Goal: Use online tool/utility: Utilize a website feature to perform a specific function

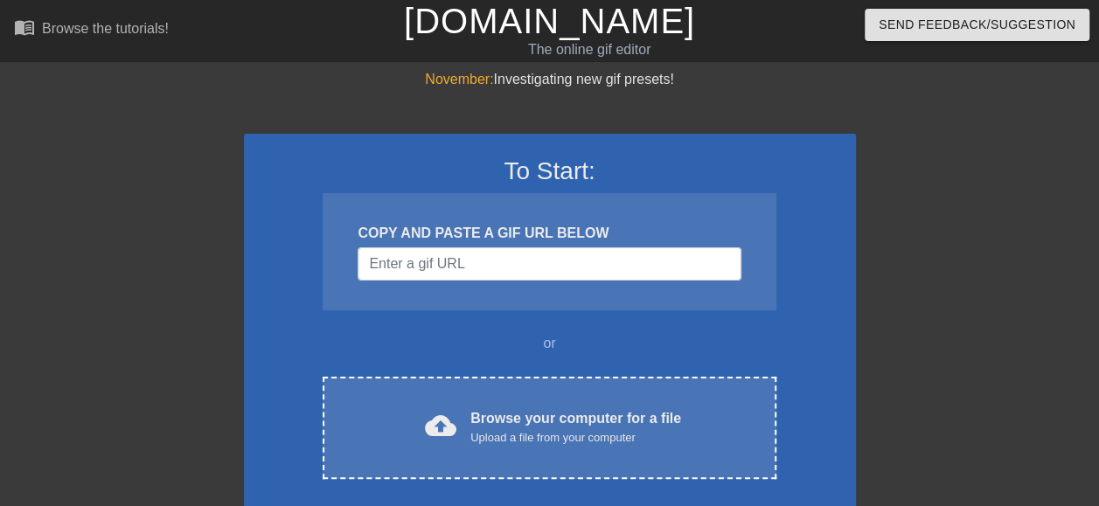
click at [560, 325] on div "To Start: COPY AND PASTE A GIF URL BELOW or cloud_upload Browse your computer f…" at bounding box center [550, 349] width 612 height 431
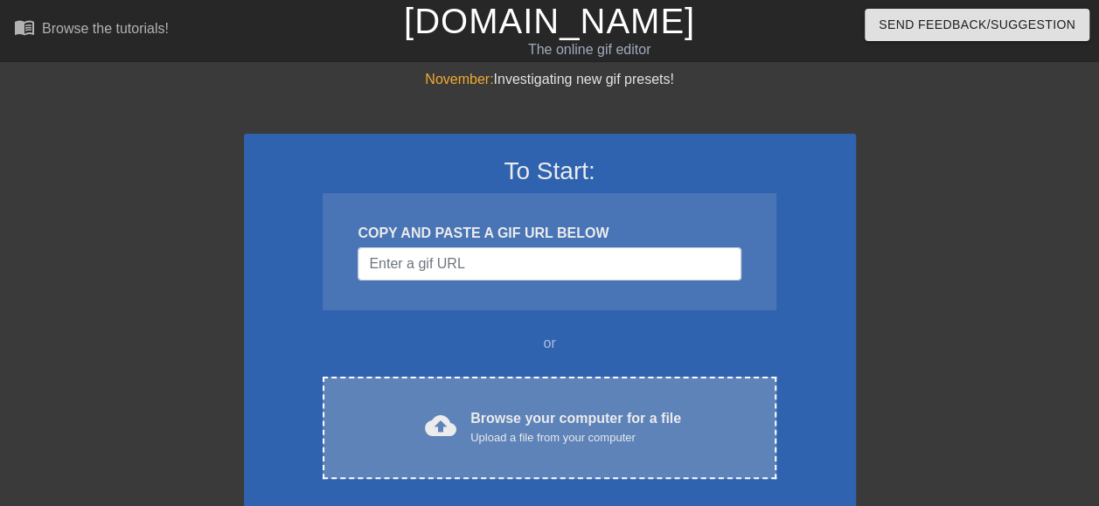
drag, startPoint x: 560, startPoint y: 325, endPoint x: 653, endPoint y: 421, distance: 133.6
click at [653, 421] on div "Browse your computer for a file Upload a file from your computer" at bounding box center [576, 427] width 211 height 38
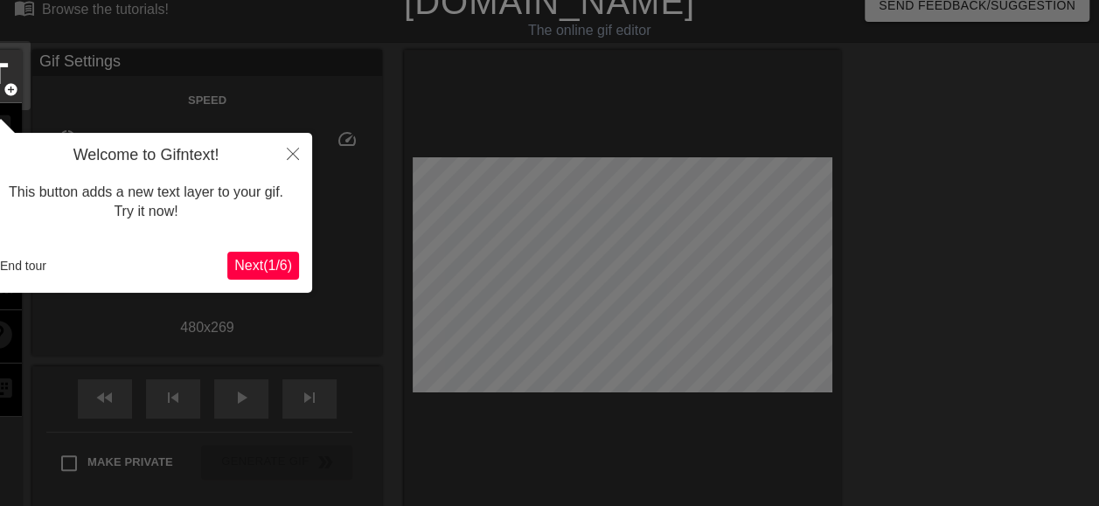
scroll to position [43, 0]
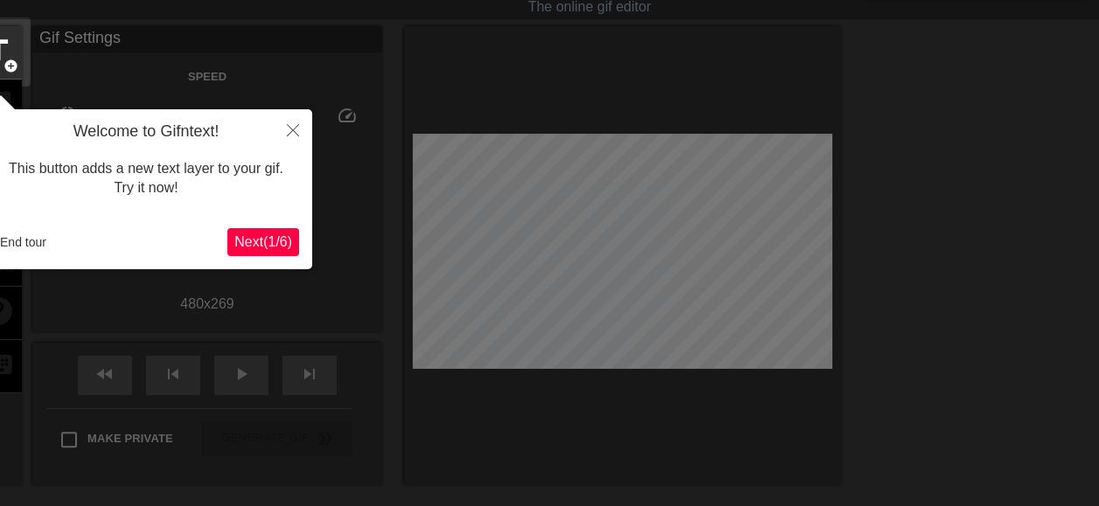
click at [286, 240] on span "Next ( 1 / 6 )" at bounding box center [263, 241] width 58 height 15
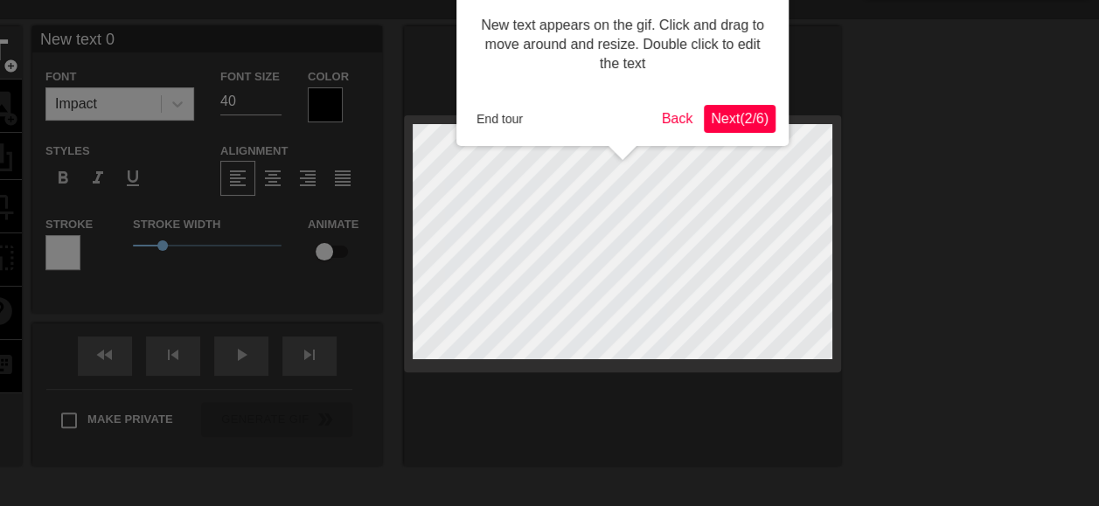
scroll to position [0, 0]
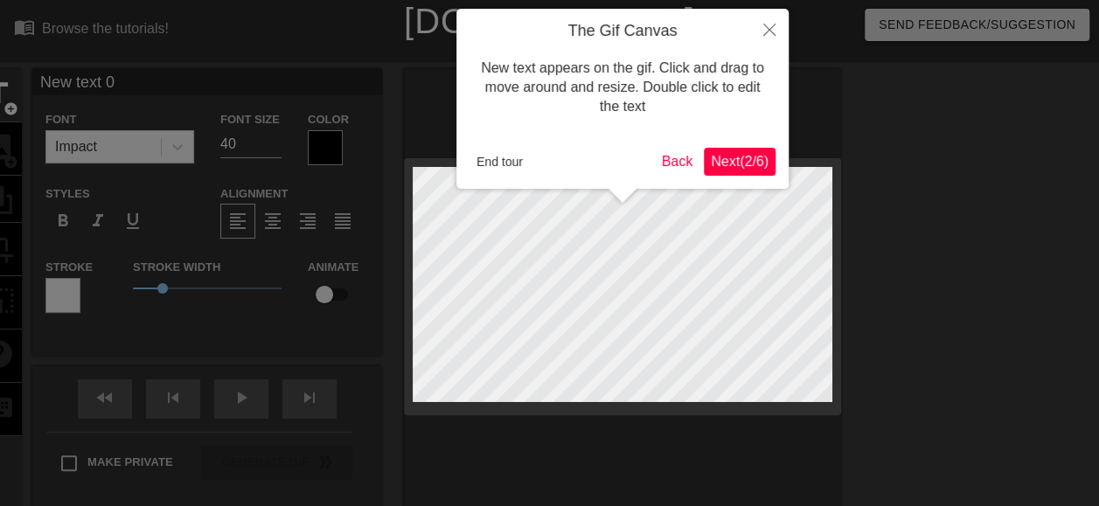
click at [735, 163] on span "Next ( 2 / 6 )" at bounding box center [740, 161] width 58 height 15
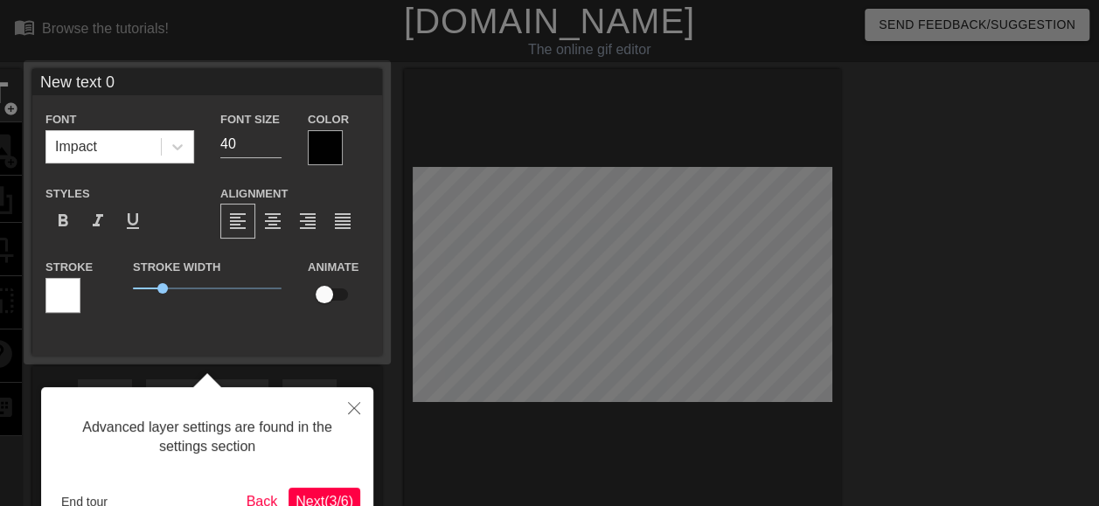
scroll to position [43, 0]
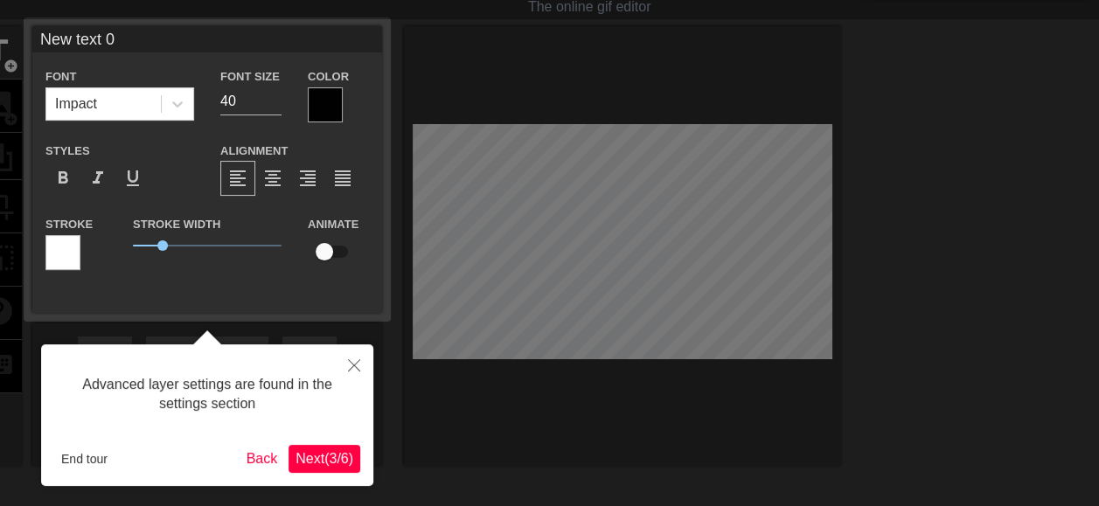
click at [324, 453] on span "Next ( 3 / 6 )" at bounding box center [325, 458] width 58 height 15
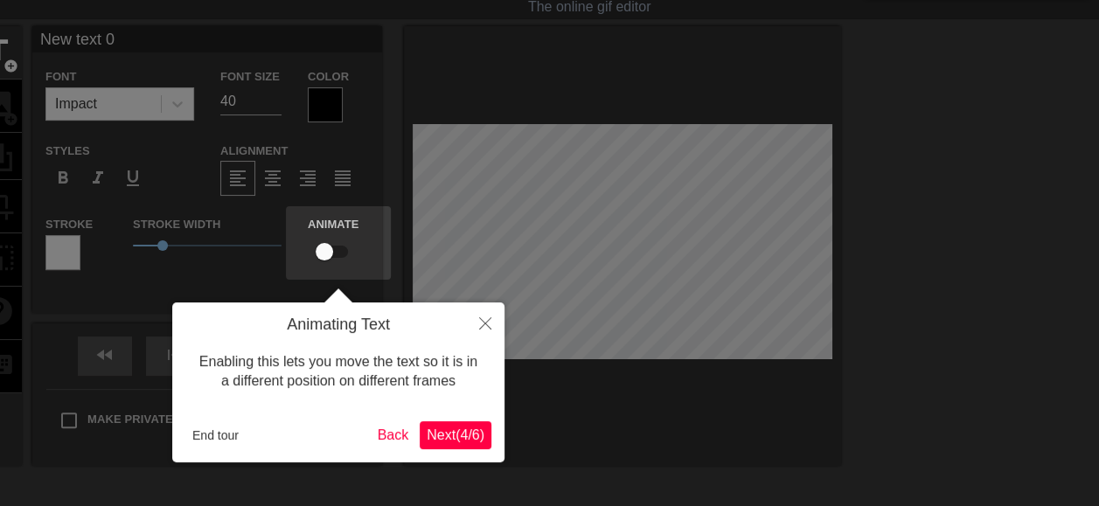
scroll to position [0, 0]
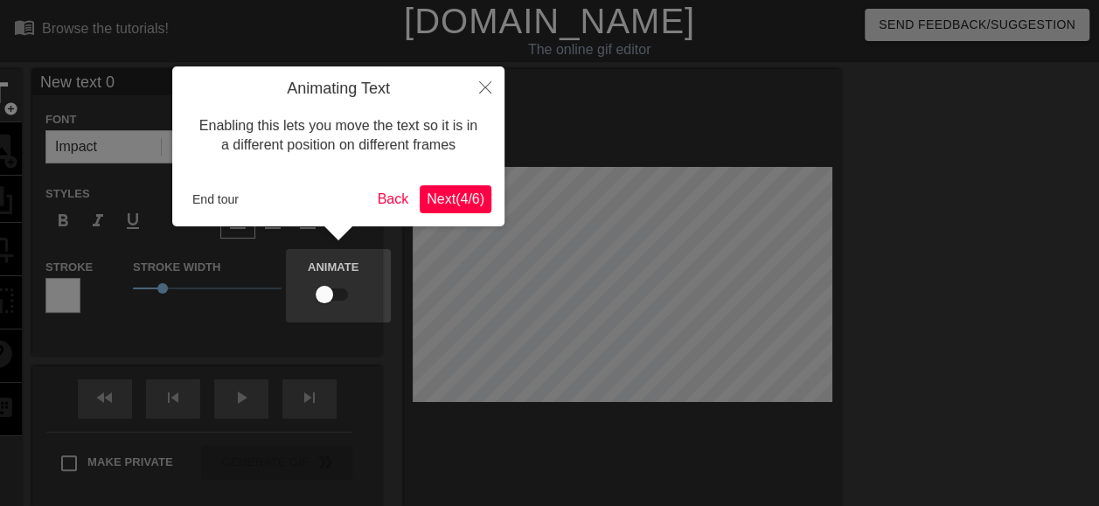
click at [444, 205] on span "Next ( 4 / 6 )" at bounding box center [456, 199] width 58 height 15
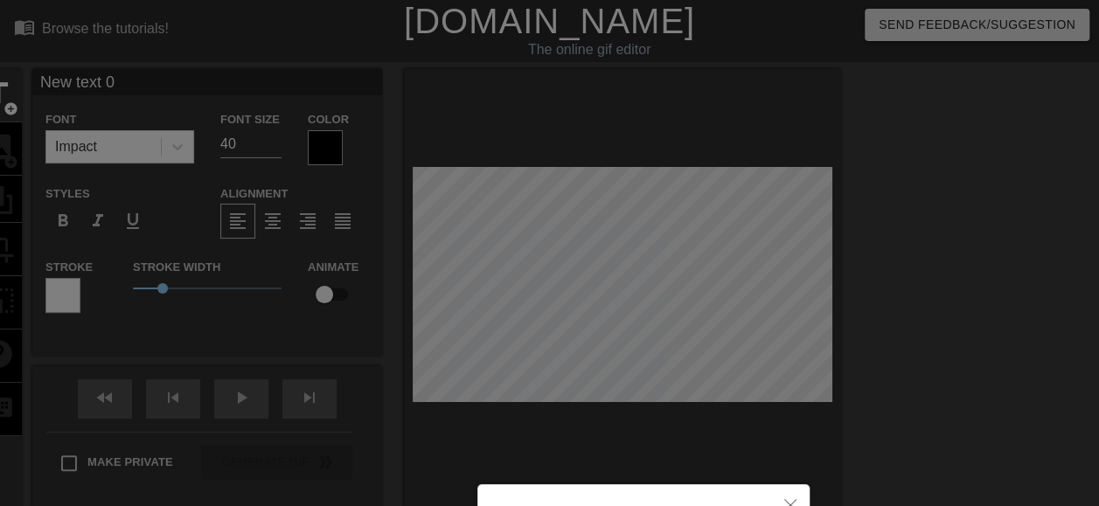
scroll to position [206, 0]
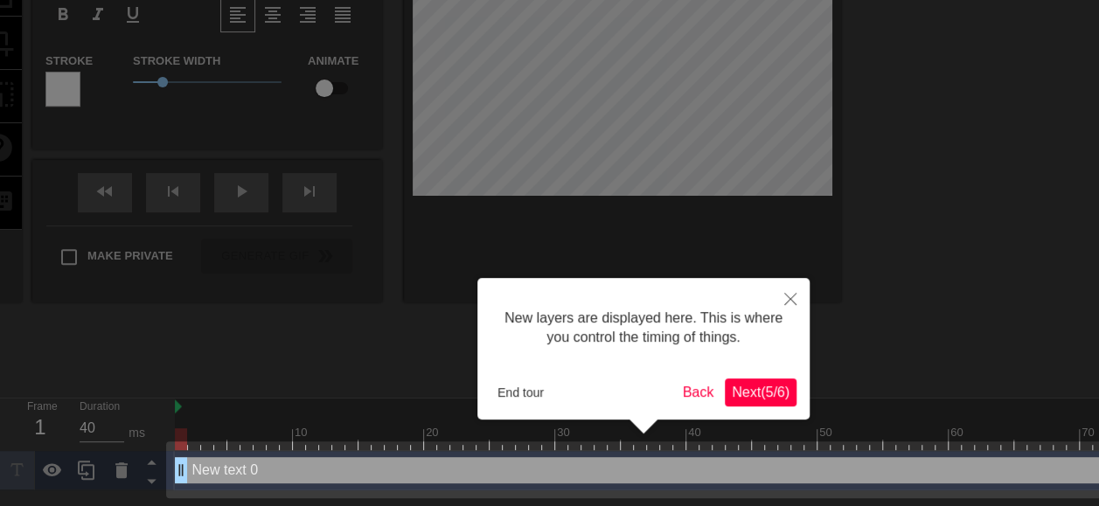
click at [749, 385] on span "Next ( 5 / 6 )" at bounding box center [761, 392] width 58 height 15
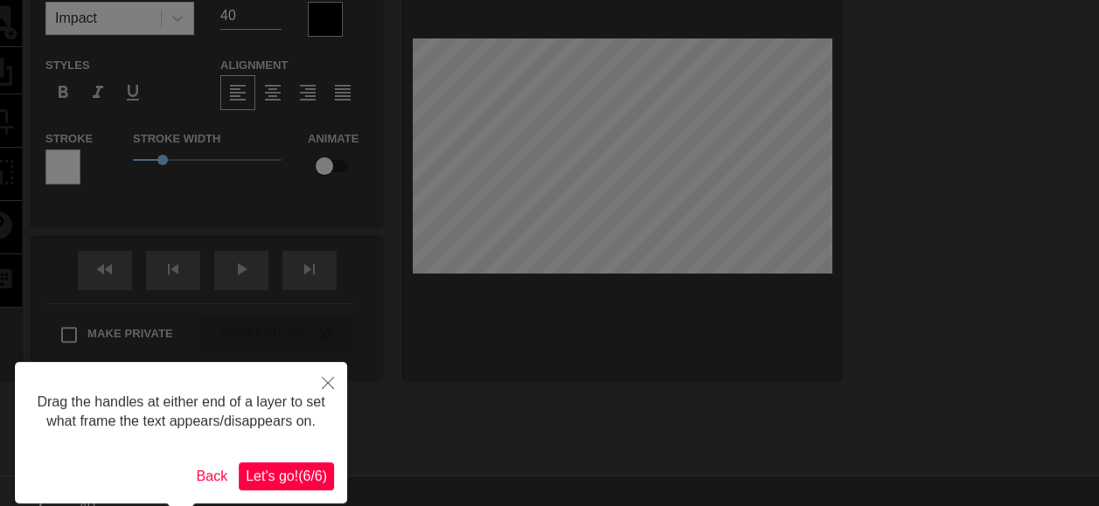
scroll to position [0, 0]
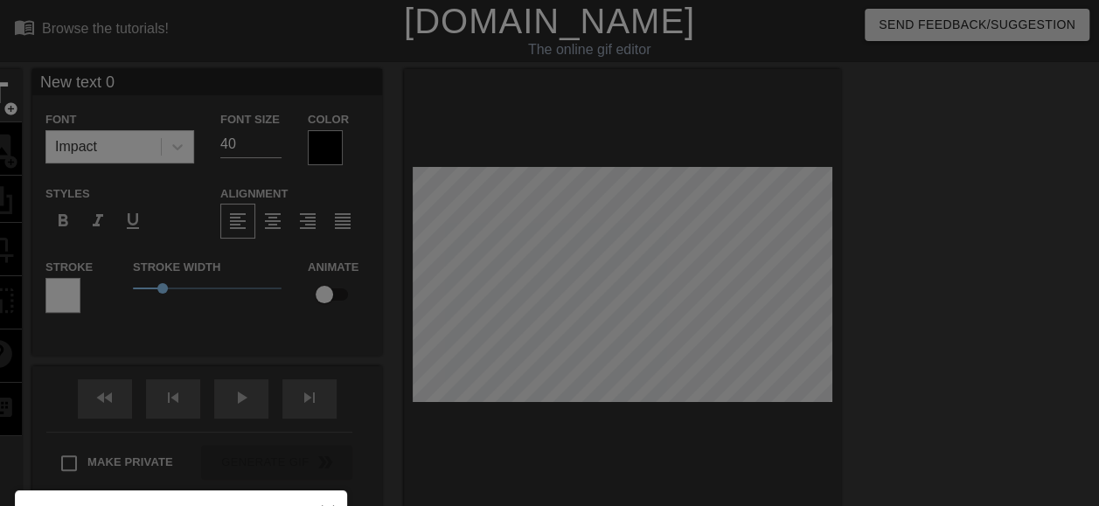
click at [1064, 153] on div at bounding box center [549, 353] width 1099 height 706
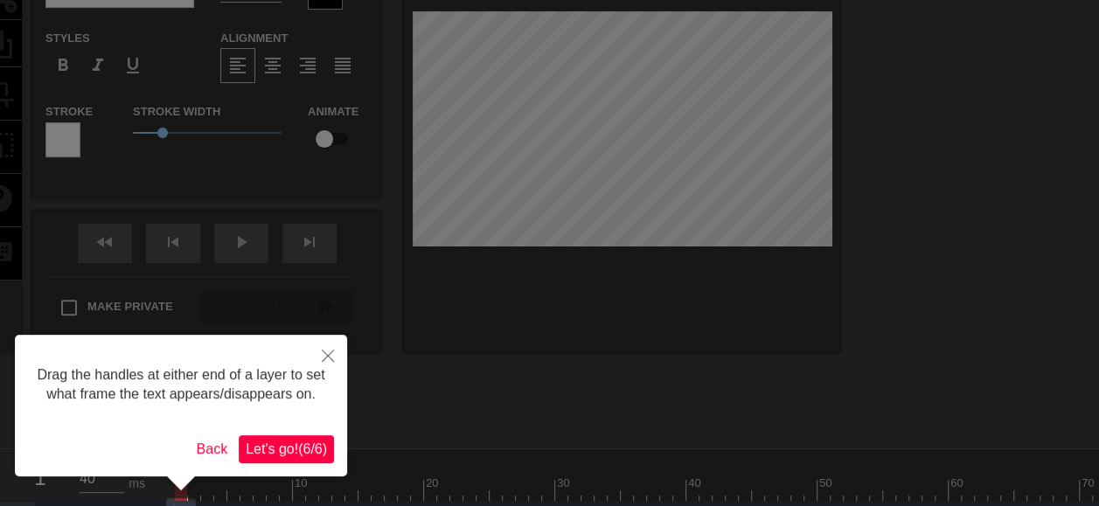
scroll to position [188, 0]
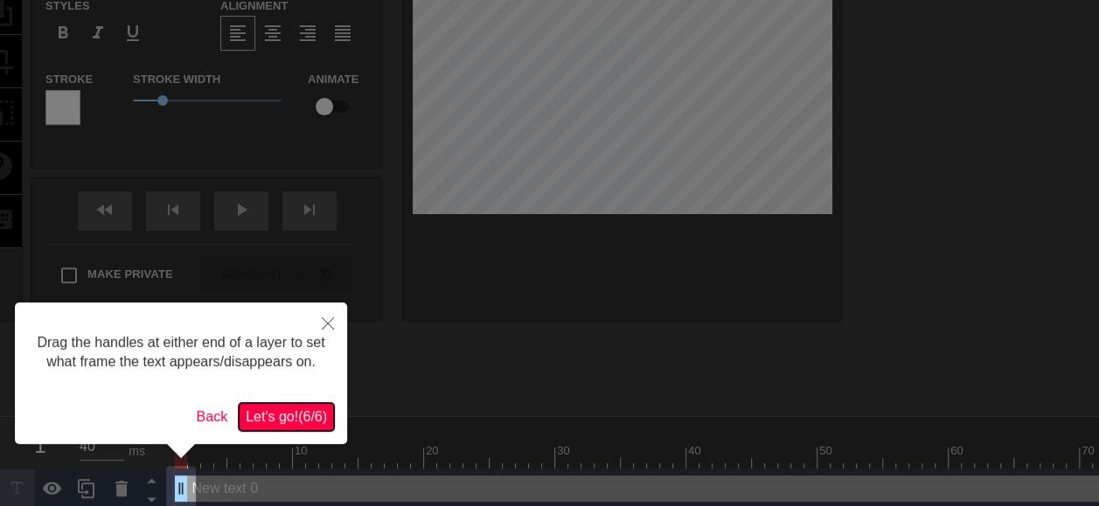
click at [255, 424] on span "Let's go! ( 6 / 6 )" at bounding box center [286, 416] width 81 height 15
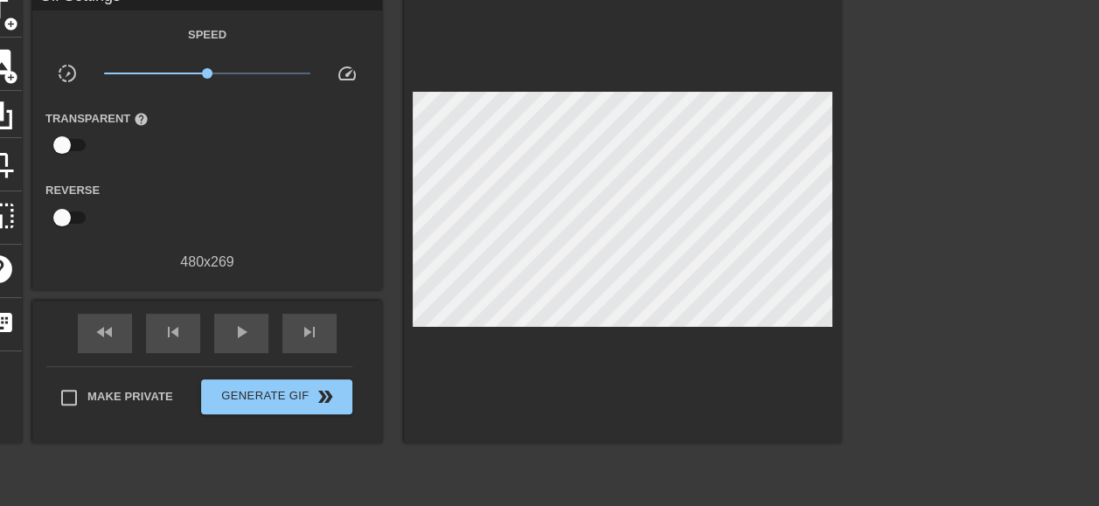
scroll to position [80, 0]
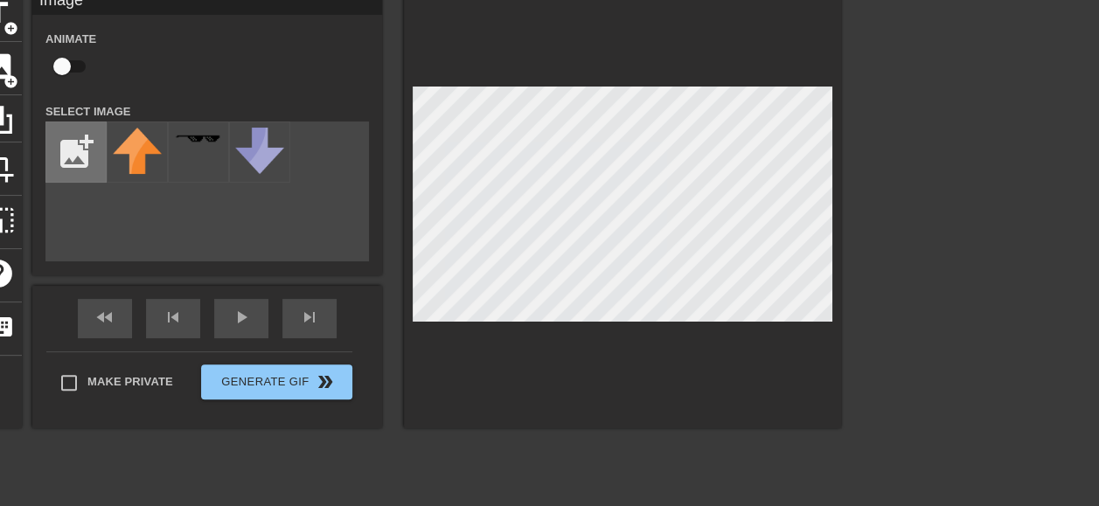
click at [75, 154] on input "file" at bounding box center [75, 151] width 59 height 59
click at [73, 140] on input "file" at bounding box center [75, 151] width 59 height 59
click at [73, 146] on input "file" at bounding box center [75, 151] width 59 height 59
type input "C:\fakepath\OIP.webp"
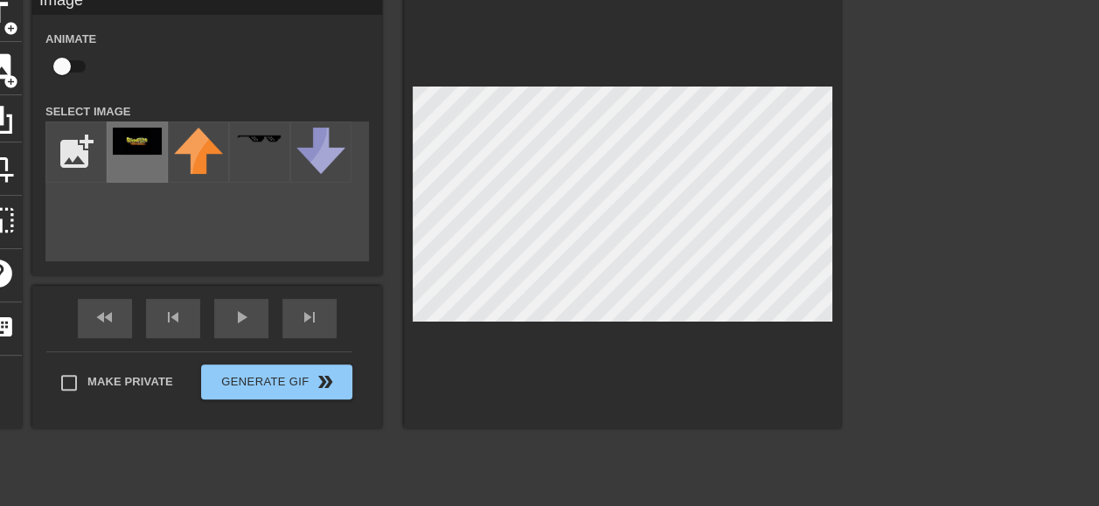
click at [135, 143] on img at bounding box center [137, 141] width 49 height 27
click at [478, 82] on div at bounding box center [622, 209] width 437 height 440
